Goal: Task Accomplishment & Management: Manage account settings

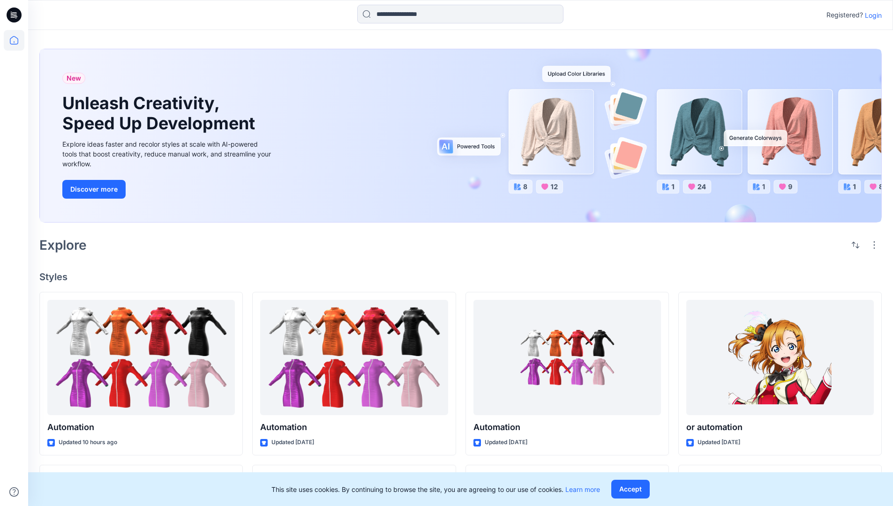
click at [871, 15] on p "Login" at bounding box center [872, 15] width 17 height 10
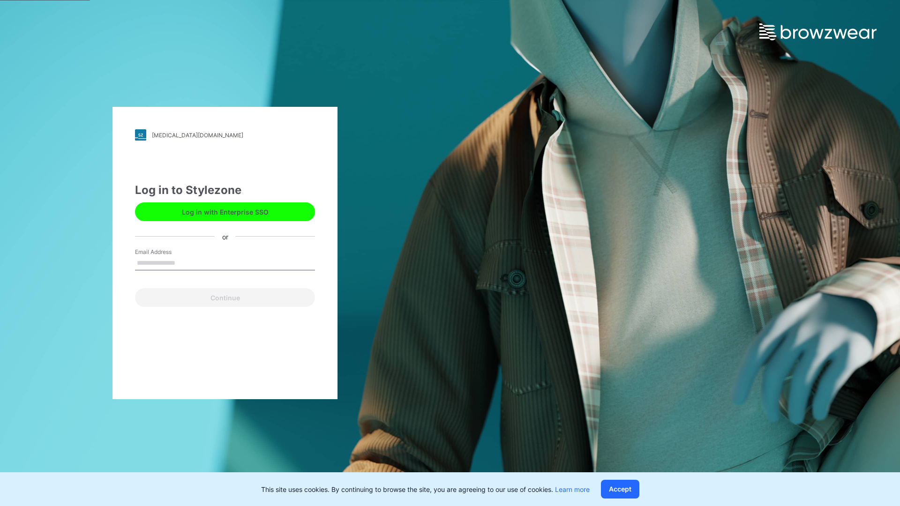
click at [185, 262] on input "Email Address" at bounding box center [225, 263] width 180 height 14
type input "**********"
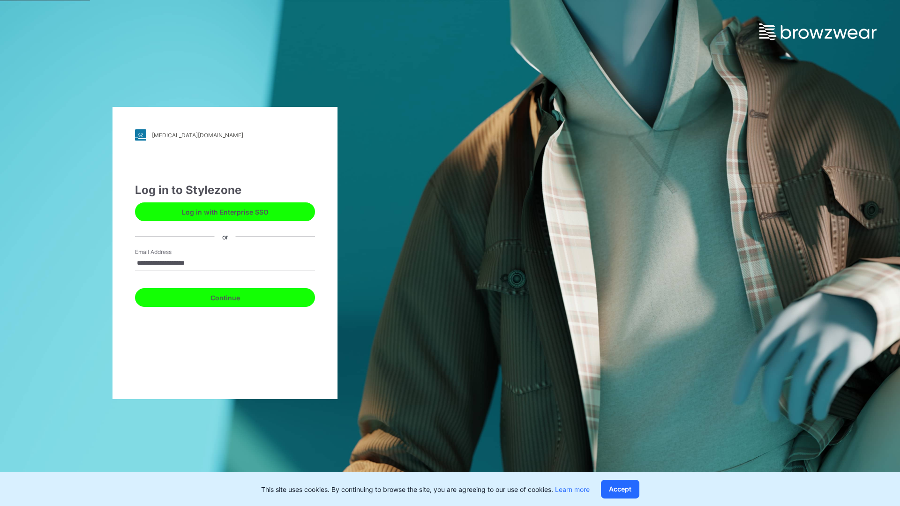
click at [235, 296] on button "Continue" at bounding box center [225, 297] width 180 height 19
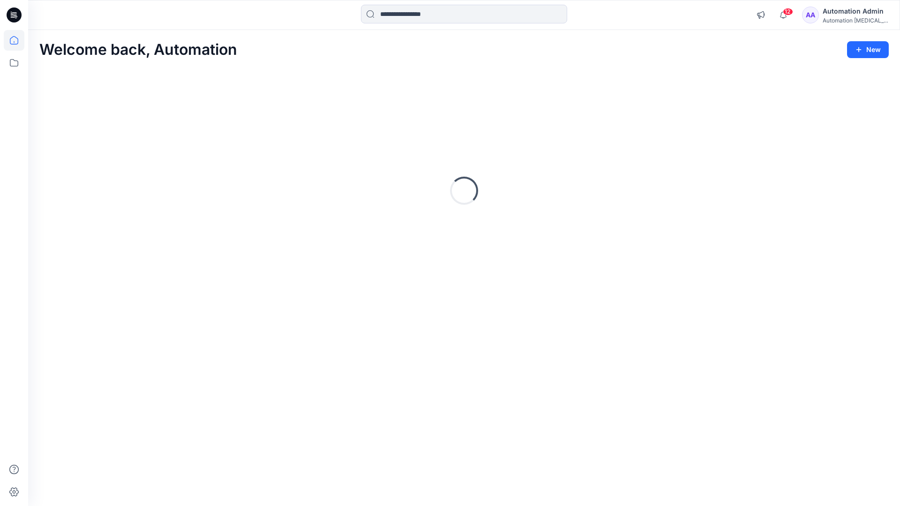
click at [18, 40] on icon at bounding box center [14, 40] width 8 height 8
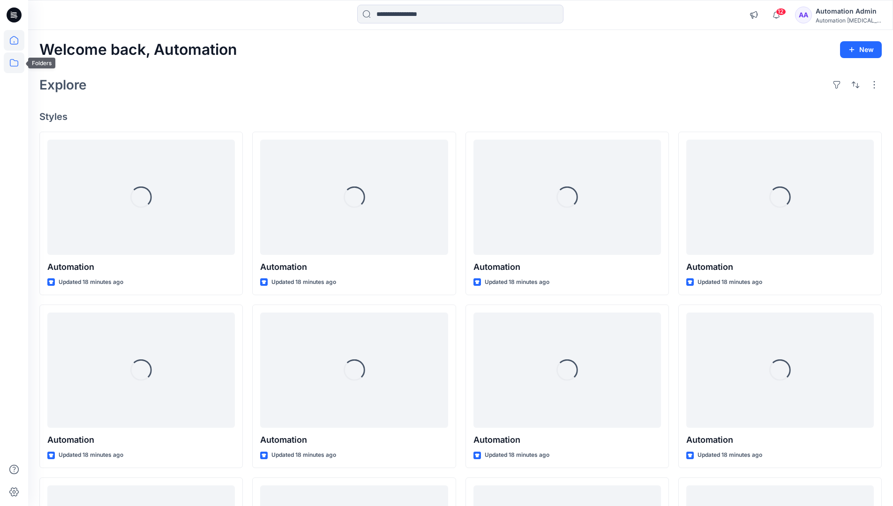
click at [12, 67] on icon at bounding box center [14, 62] width 21 height 21
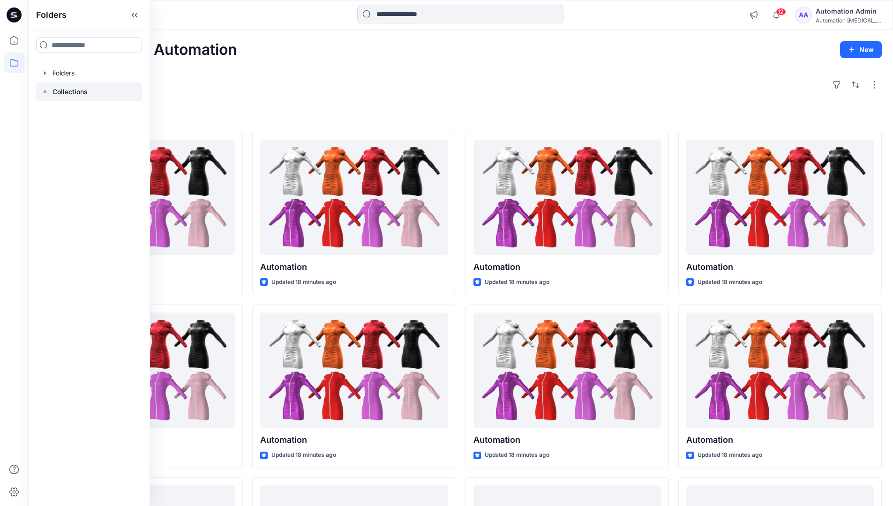
click at [44, 91] on rect at bounding box center [45, 91] width 3 height 3
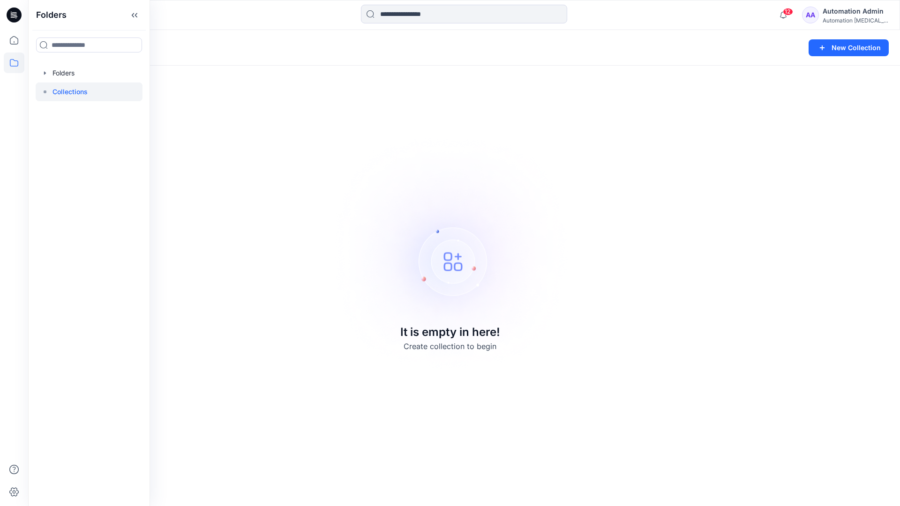
click at [61, 89] on p "Collections" at bounding box center [69, 91] width 35 height 11
click at [7, 61] on icon at bounding box center [14, 62] width 21 height 21
click at [842, 53] on button "New Collection" at bounding box center [848, 47] width 80 height 17
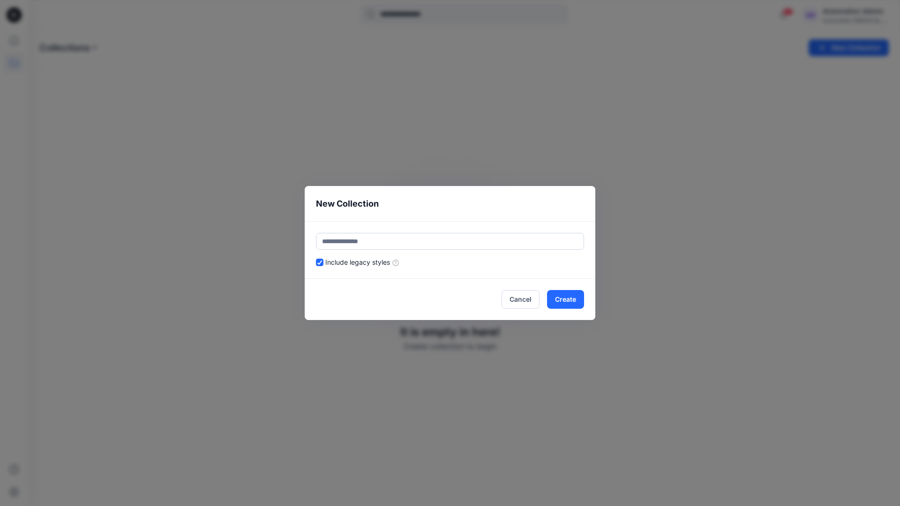
click at [396, 238] on input "text" at bounding box center [450, 241] width 268 height 17
type input "**********"
click at [564, 298] on button "Create" at bounding box center [565, 299] width 37 height 19
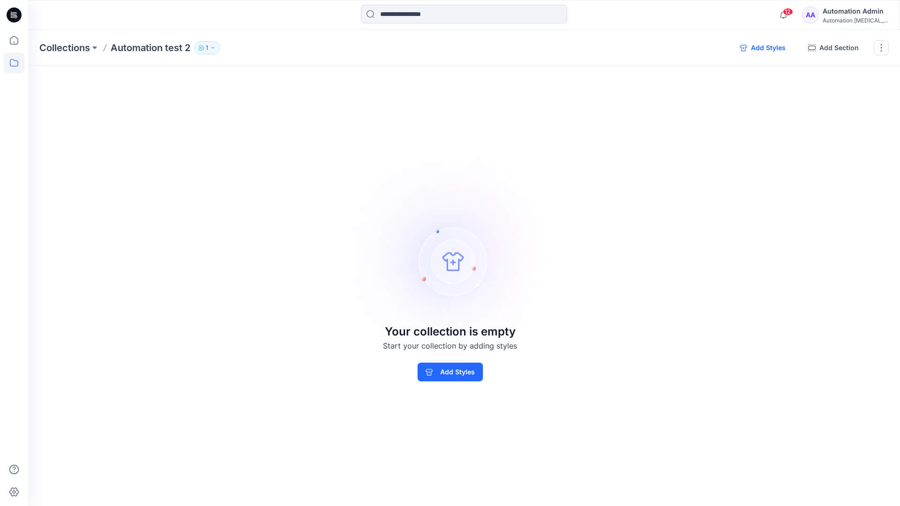
click at [762, 48] on button "Add Styles" at bounding box center [762, 47] width 61 height 15
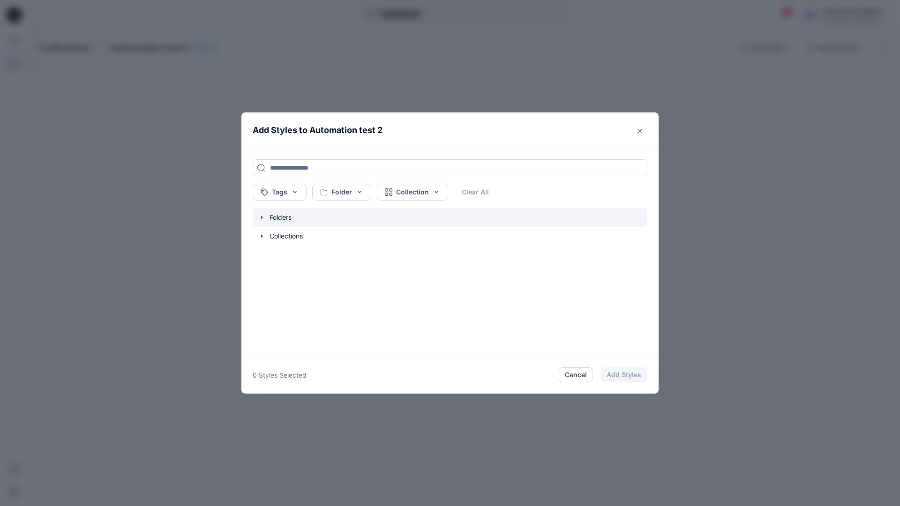
click at [261, 219] on icon "button" at bounding box center [261, 217] width 7 height 7
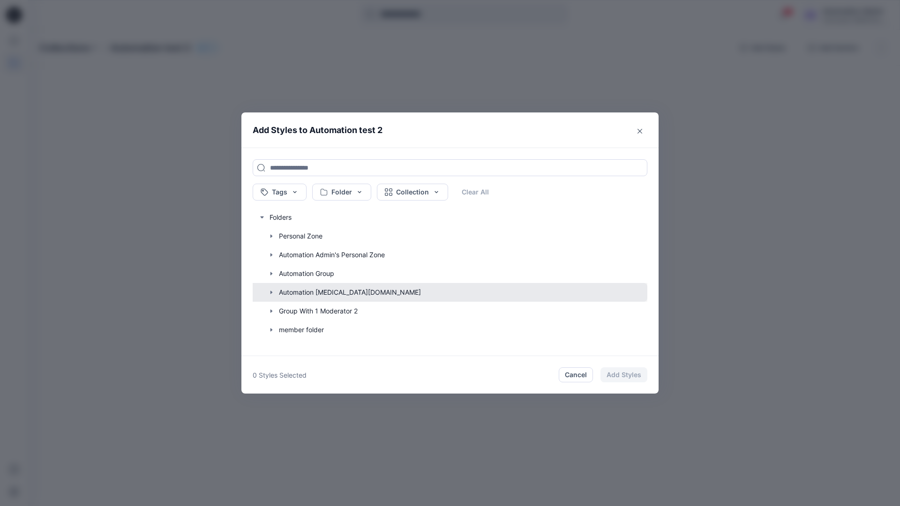
click at [298, 293] on button "button" at bounding box center [445, 292] width 404 height 19
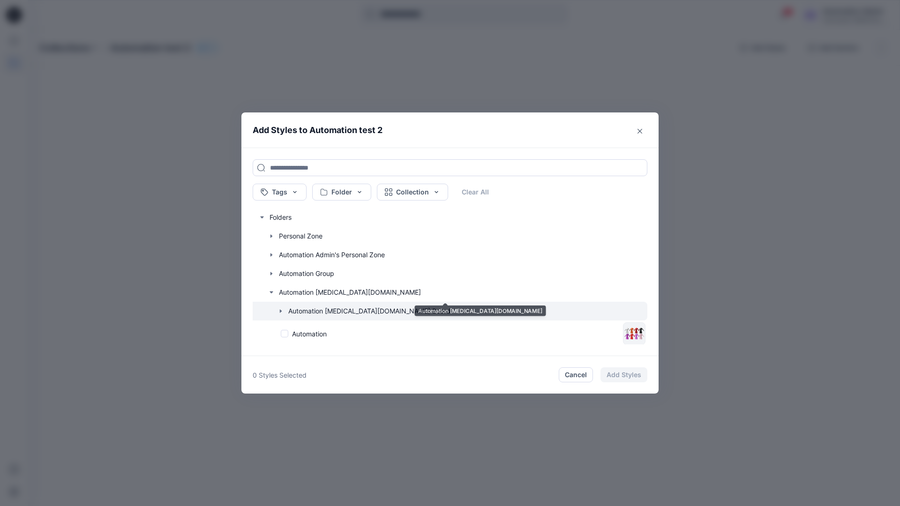
click at [282, 312] on icon "button" at bounding box center [280, 310] width 7 height 7
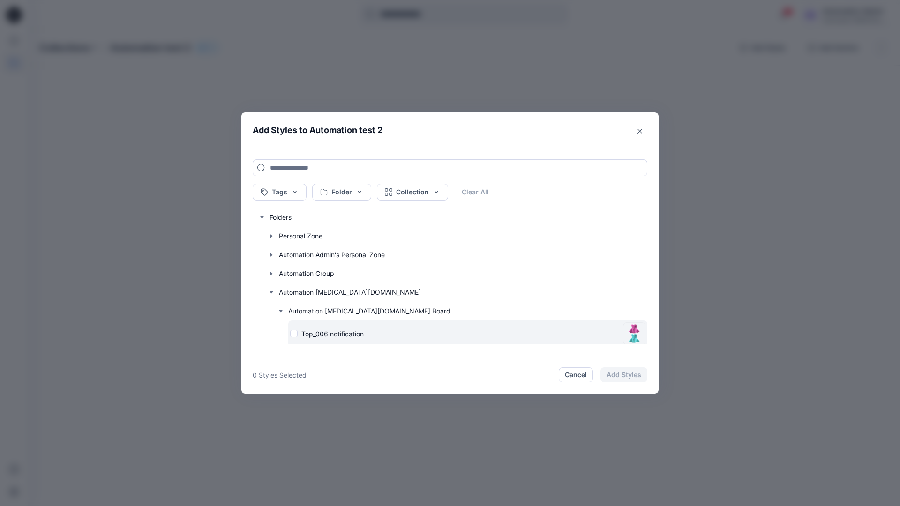
click at [295, 335] on div "Top_006 notification" at bounding box center [454, 334] width 329 height 10
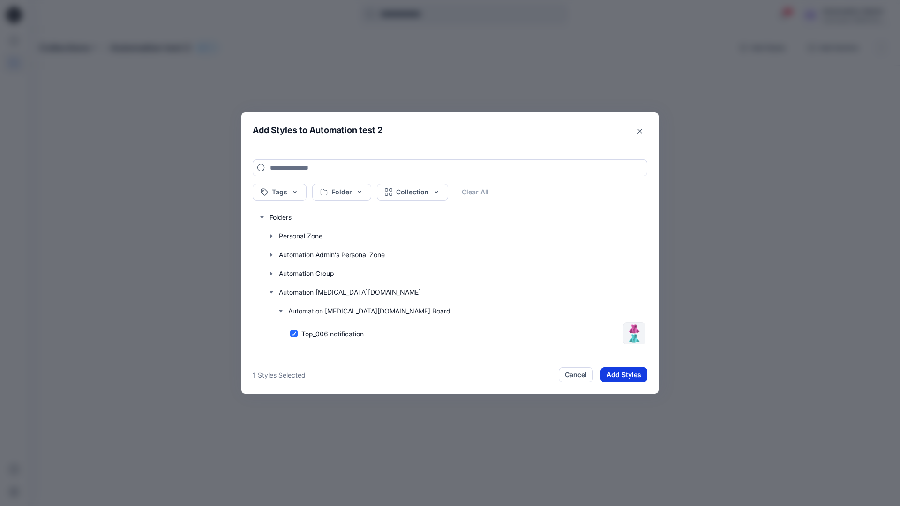
click at [615, 370] on button "Add Styles" at bounding box center [623, 374] width 47 height 15
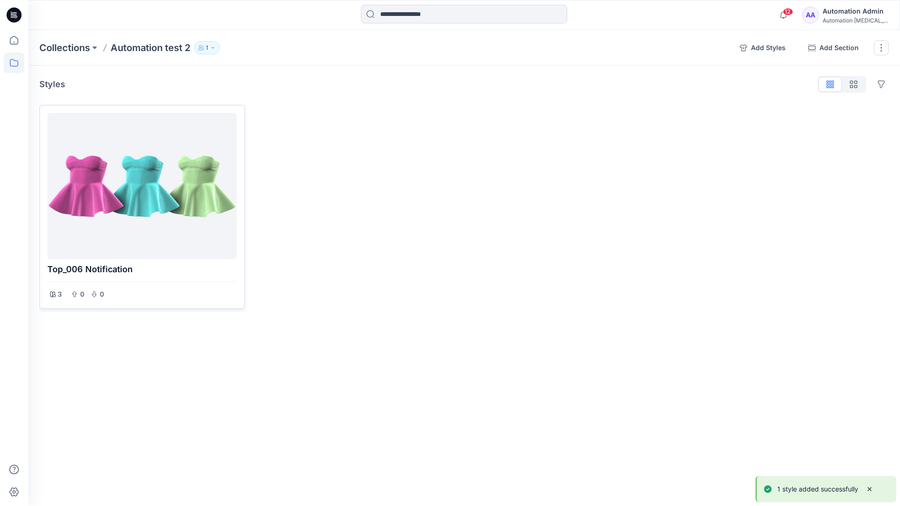
click at [176, 190] on div at bounding box center [142, 186] width 182 height 139
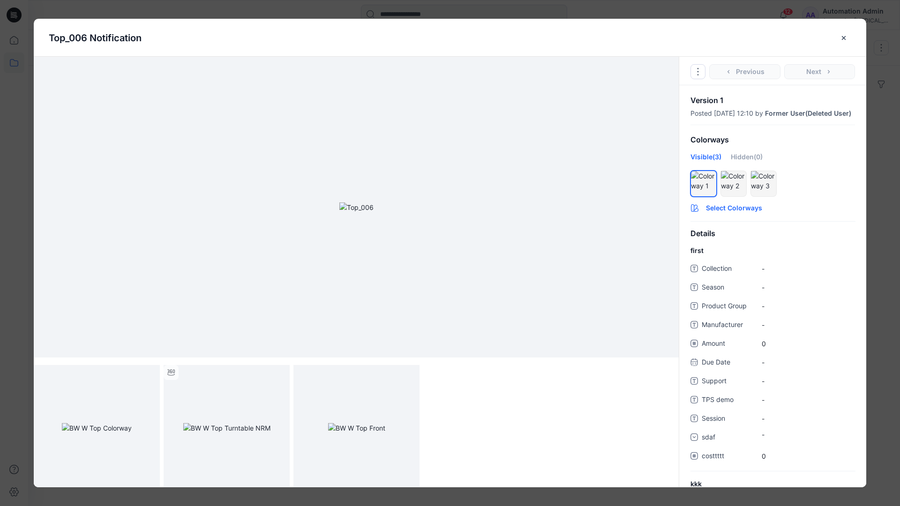
click at [733, 214] on button "Select Colorways" at bounding box center [772, 206] width 187 height 15
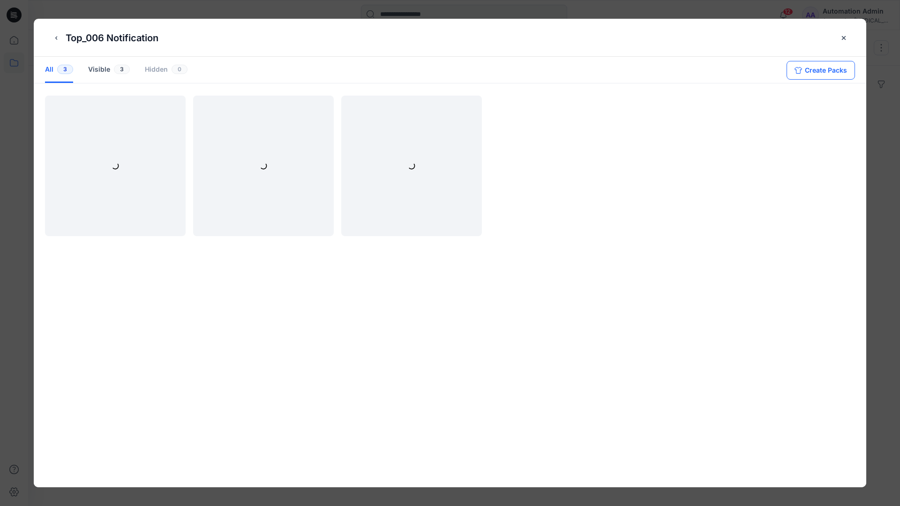
click at [813, 68] on button "Create Packs" at bounding box center [820, 70] width 68 height 19
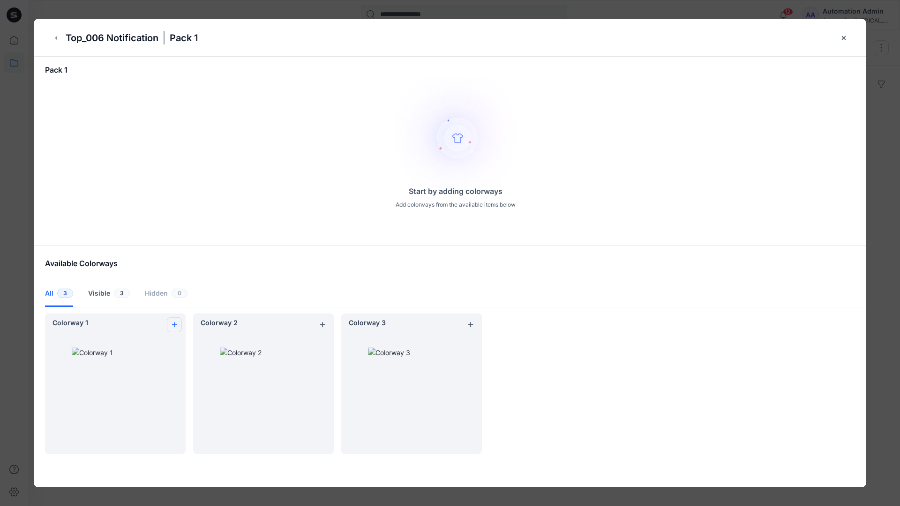
click at [172, 322] on icon "add colorway" at bounding box center [174, 324] width 7 height 7
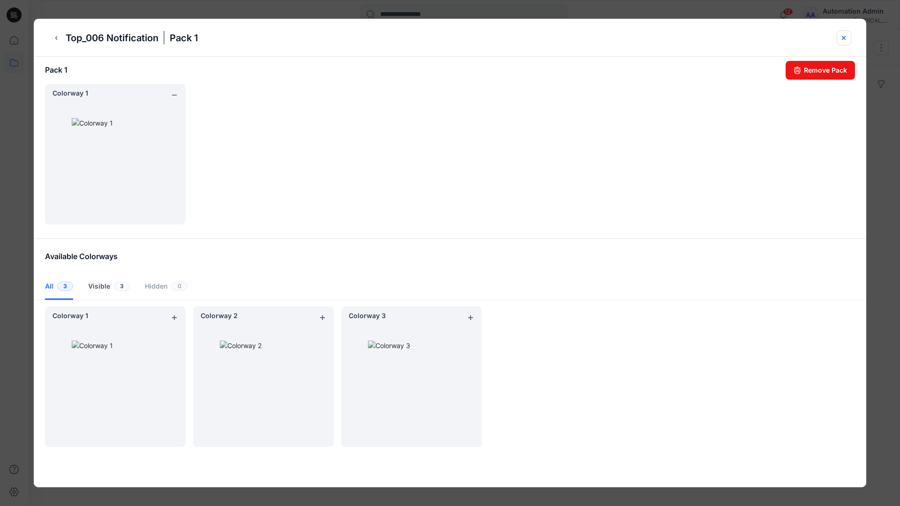
click at [844, 39] on icon "close-btn" at bounding box center [843, 37] width 7 height 7
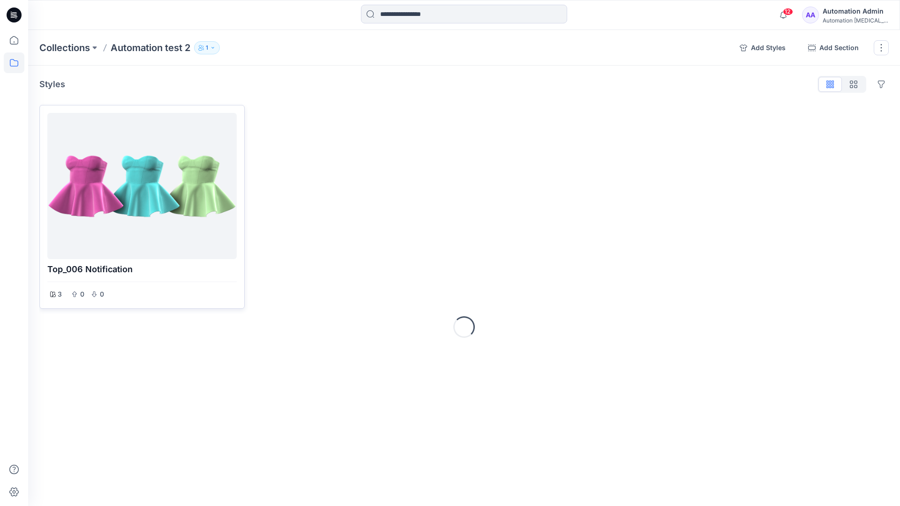
click at [136, 214] on div at bounding box center [142, 186] width 182 height 139
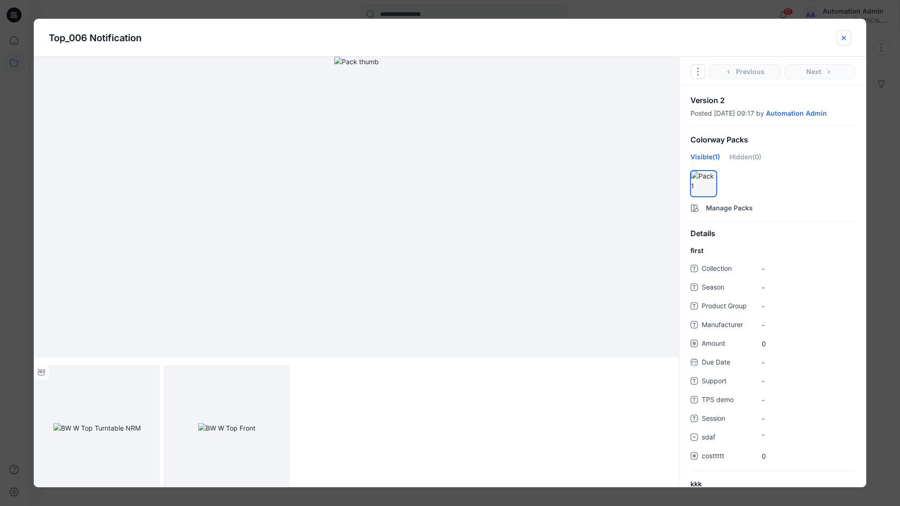
click at [840, 39] on icon "close-btn" at bounding box center [843, 37] width 7 height 7
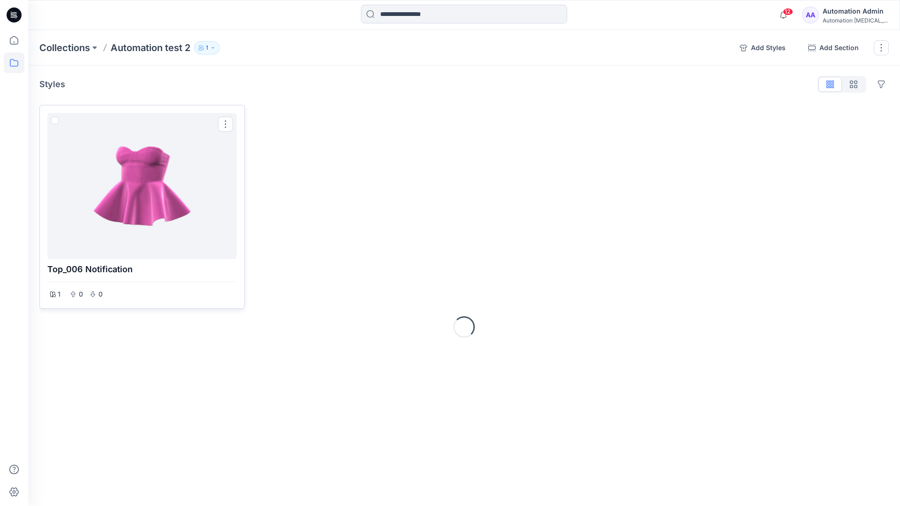
click at [139, 155] on div at bounding box center [142, 186] width 182 height 139
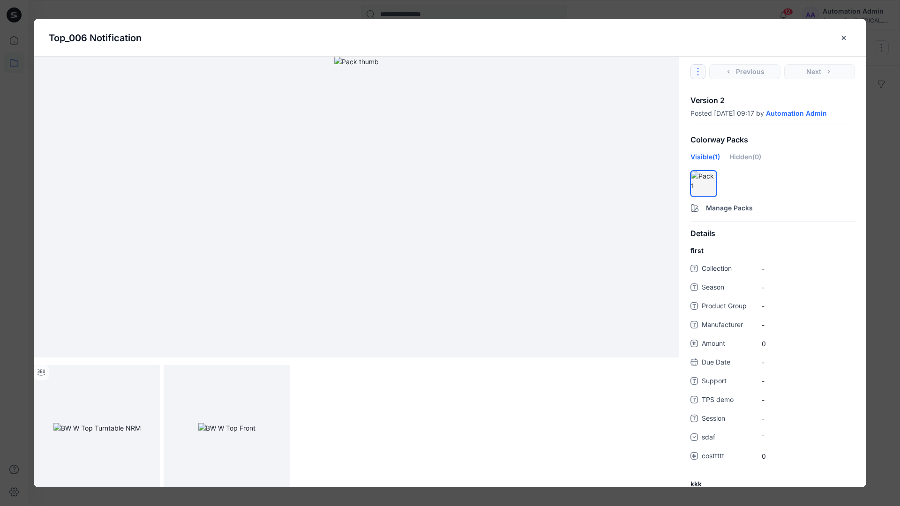
click at [700, 69] on icon "Options" at bounding box center [697, 71] width 7 height 7
click at [696, 114] on button "Duplicate Original Style to..." at bounding box center [697, 114] width 113 height 19
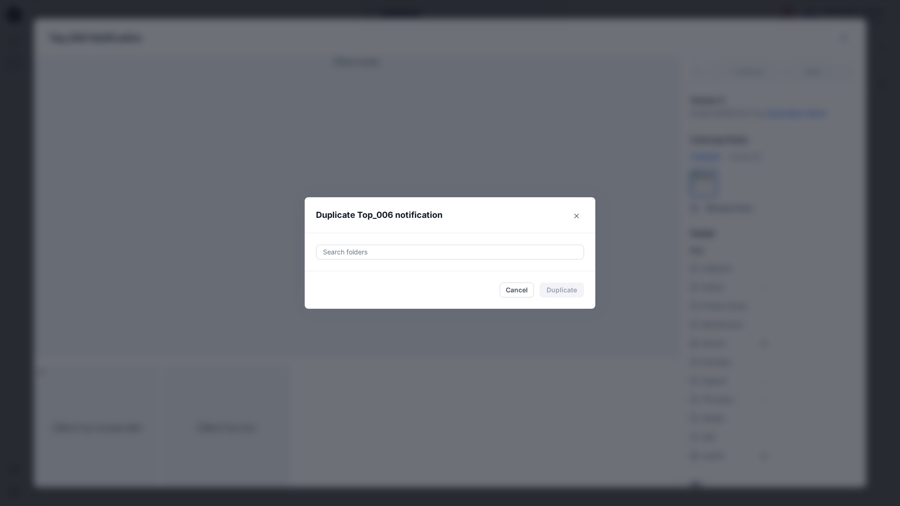
click at [434, 251] on div at bounding box center [450, 251] width 256 height 11
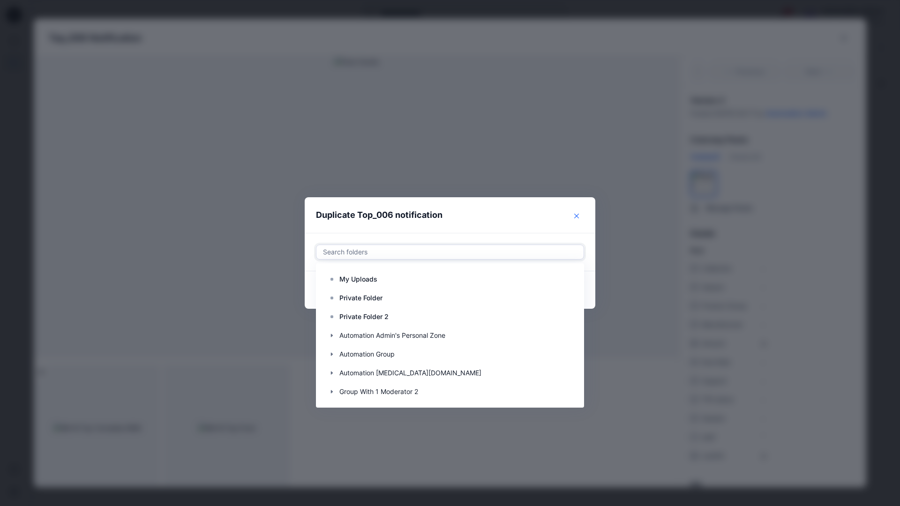
click at [577, 214] on icon "Close" at bounding box center [576, 216] width 5 height 5
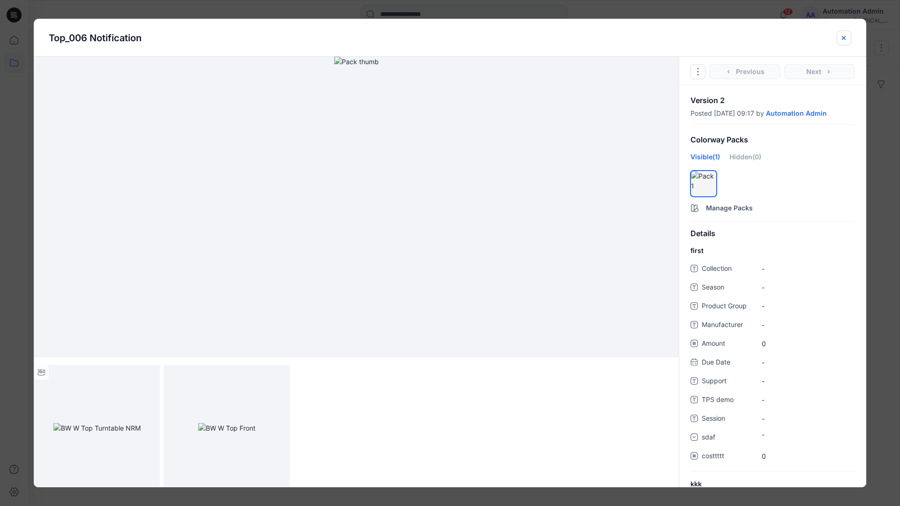
click at [843, 41] on icon "close-btn" at bounding box center [843, 37] width 7 height 7
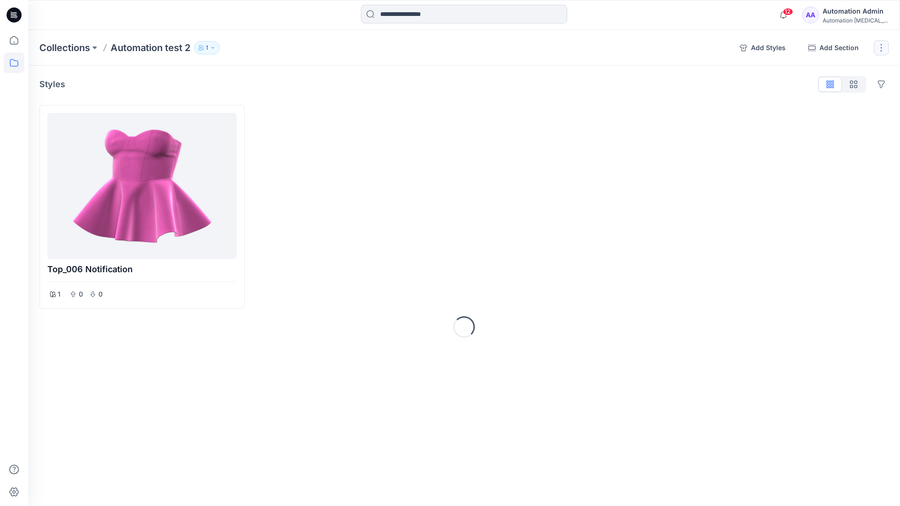
click at [878, 49] on button "button" at bounding box center [880, 47] width 15 height 15
click at [826, 134] on button "Delete Collection" at bounding box center [835, 133] width 101 height 17
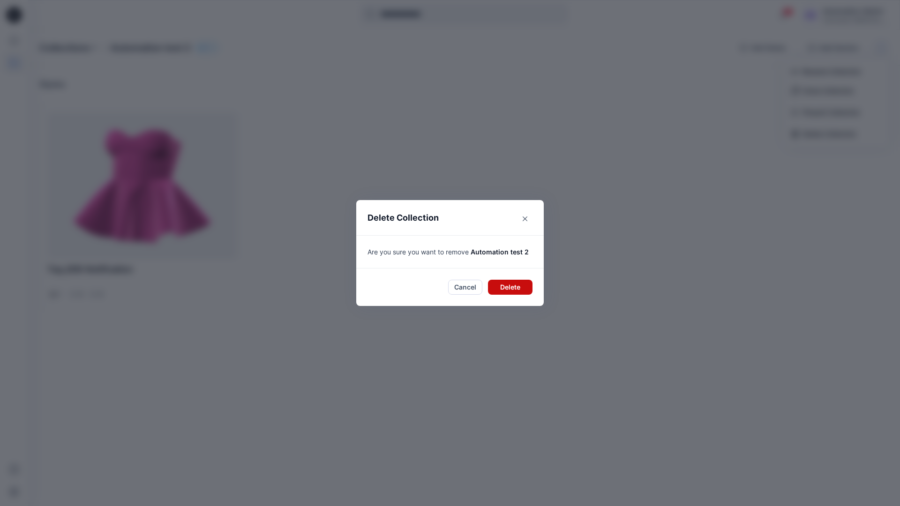
click at [520, 280] on button "Delete" at bounding box center [510, 287] width 45 height 15
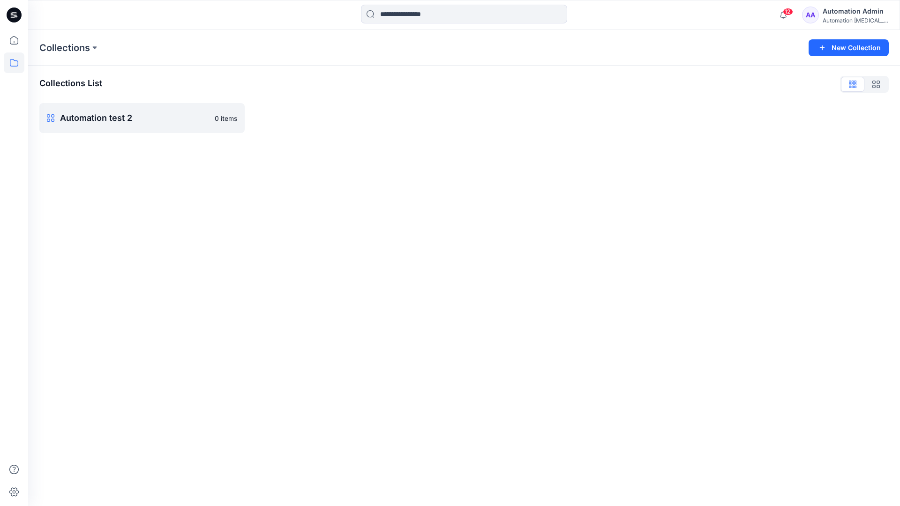
click at [848, 15] on div "Automation Admin" at bounding box center [855, 11] width 66 height 11
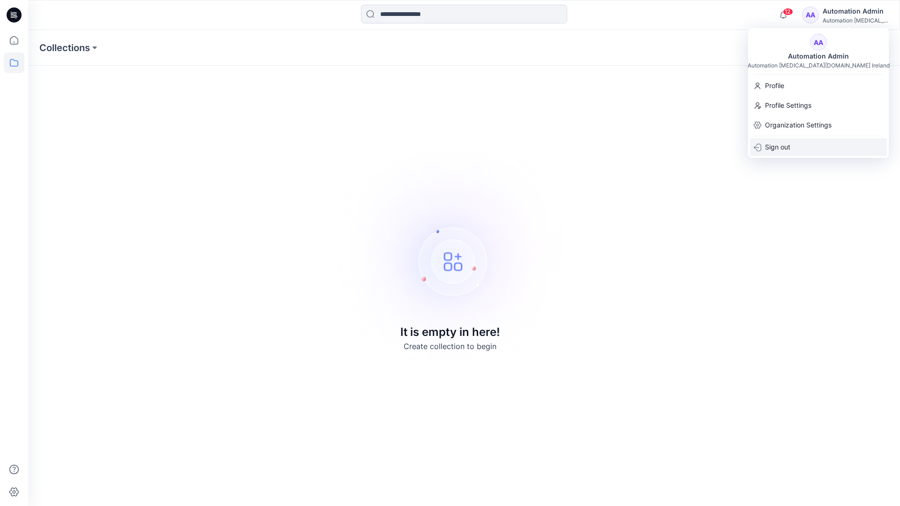
click at [790, 144] on div "Sign out" at bounding box center [818, 147] width 137 height 18
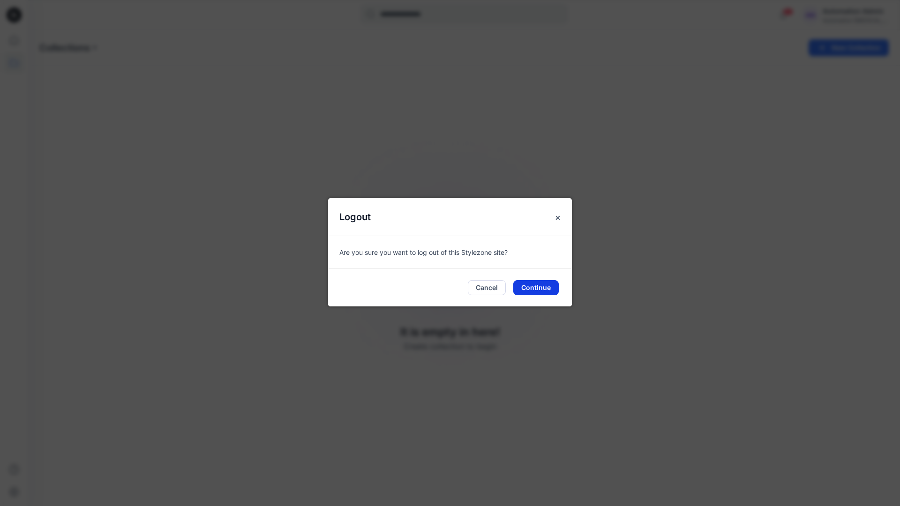
click at [534, 290] on button "Continue" at bounding box center [535, 287] width 45 height 15
